Goal: Task Accomplishment & Management: Complete application form

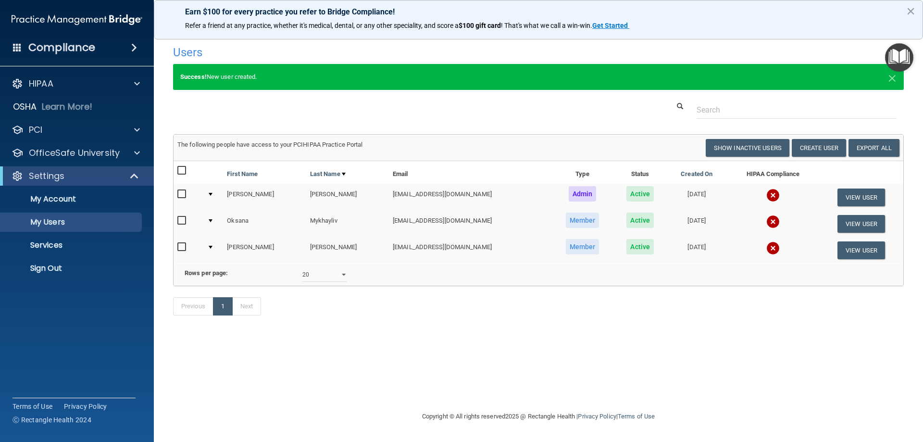
select select "20"
click at [826, 147] on button "Create User" at bounding box center [818, 148] width 54 height 18
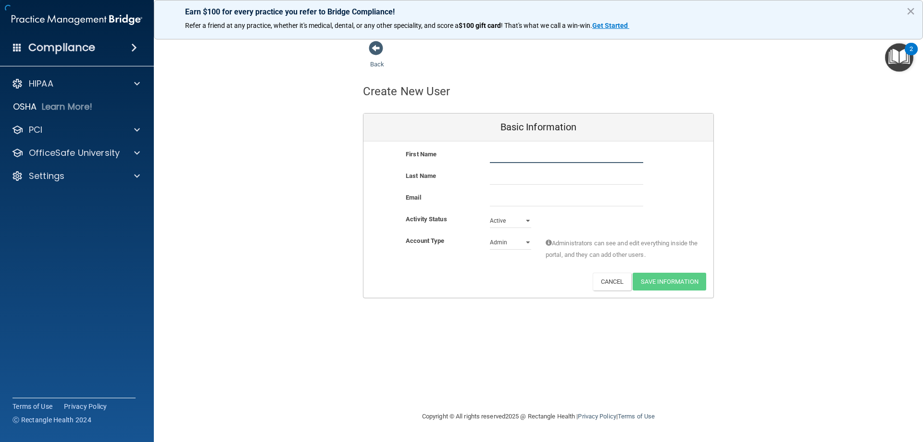
click at [517, 155] on input "text" at bounding box center [566, 155] width 153 height 14
type input "Kayla"
type input "Cerasa"
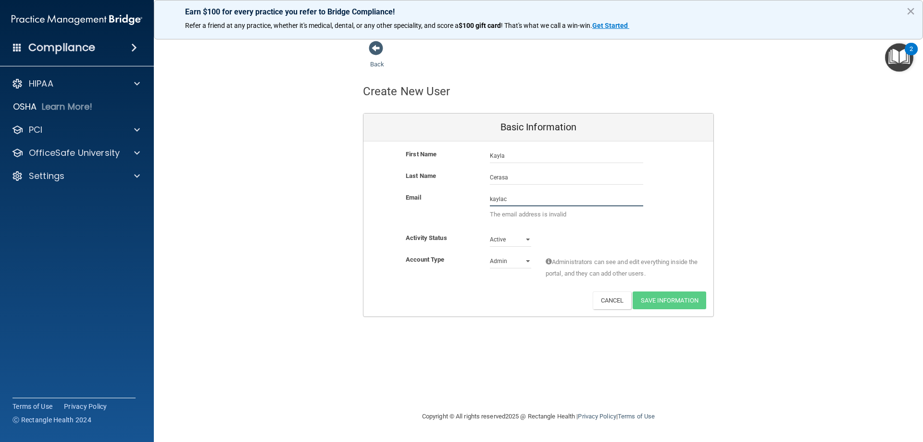
type input "[EMAIL_ADDRESS][DOMAIN_NAME]"
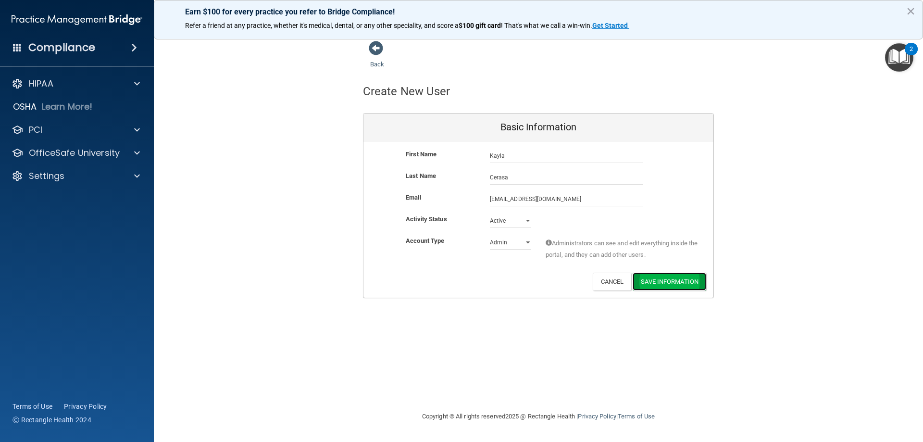
click at [654, 281] on button "Save Information" at bounding box center [669, 281] width 74 height 18
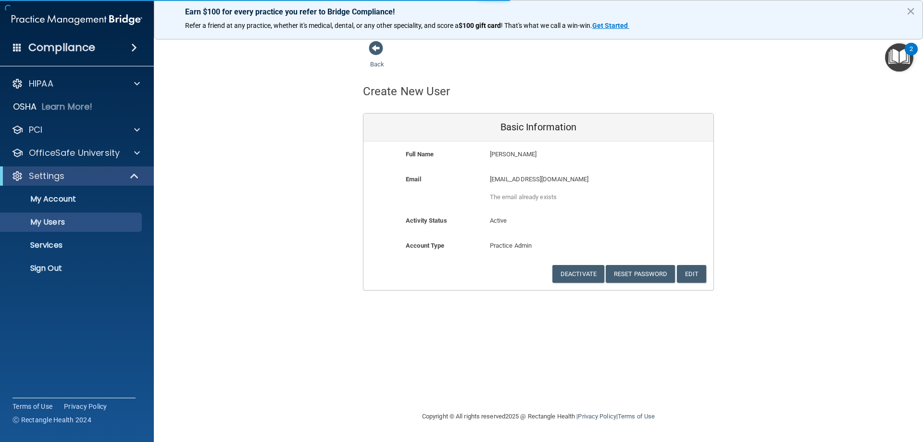
select select "20"
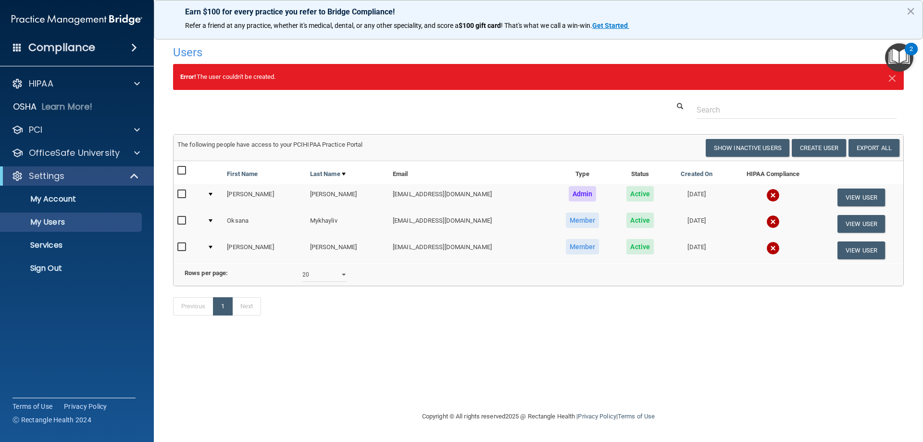
click at [212, 194] on div at bounding box center [211, 194] width 4 height 3
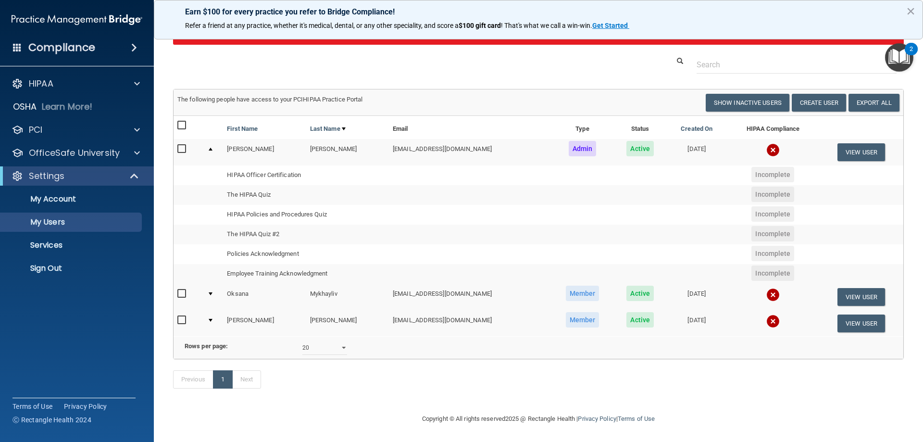
scroll to position [60, 0]
